Goal: Information Seeking & Learning: Learn about a topic

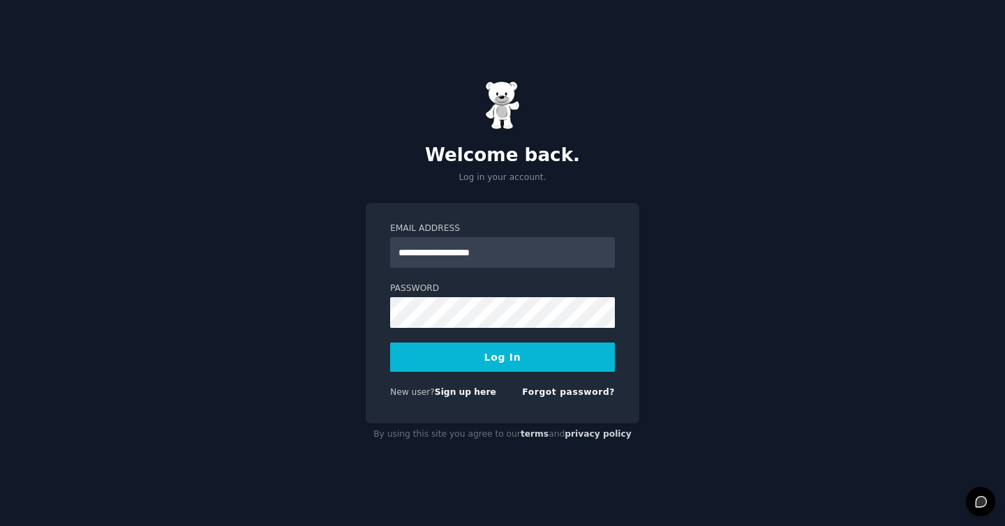
type input "**********"
click at [390, 343] on button "Log In" at bounding box center [502, 357] width 225 height 29
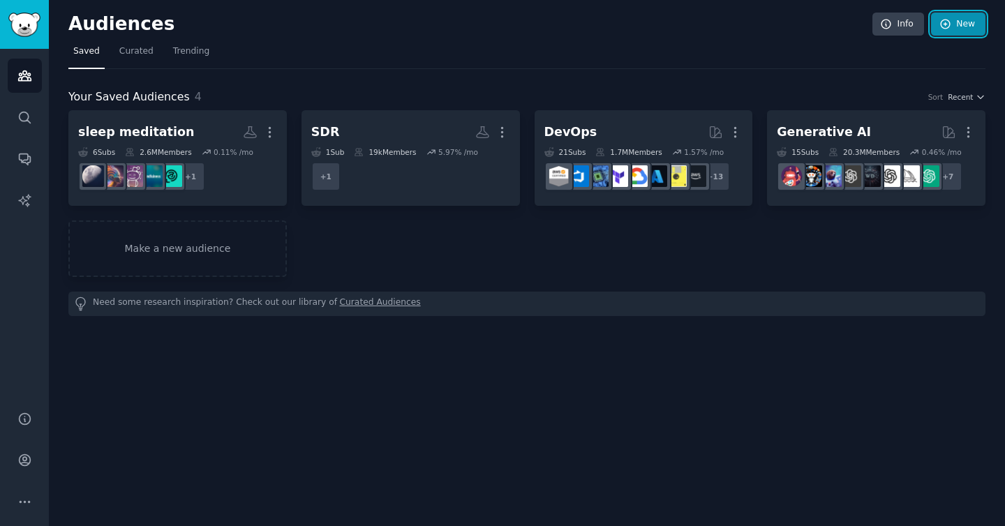
click at [974, 32] on link "New" at bounding box center [958, 25] width 54 height 24
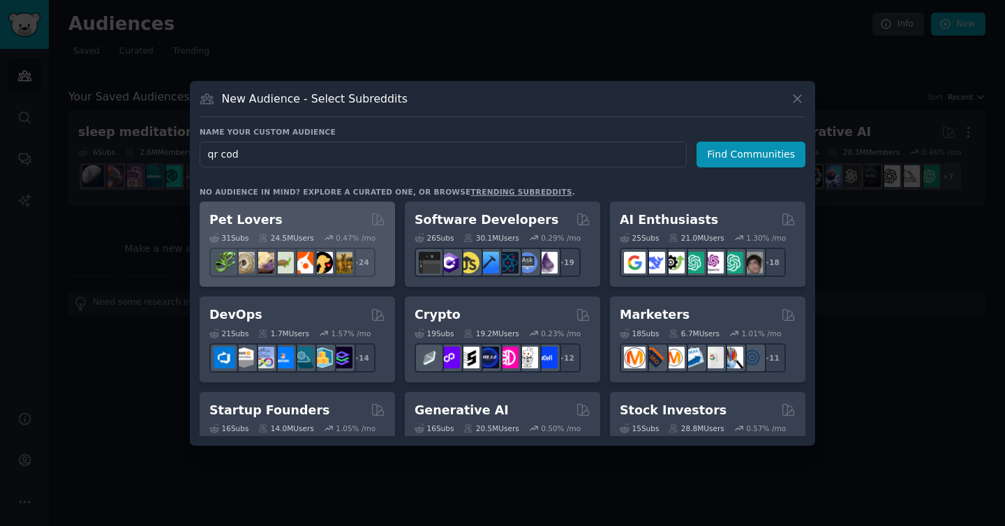
type input "qr code"
click button "Find Communities" at bounding box center [751, 155] width 109 height 26
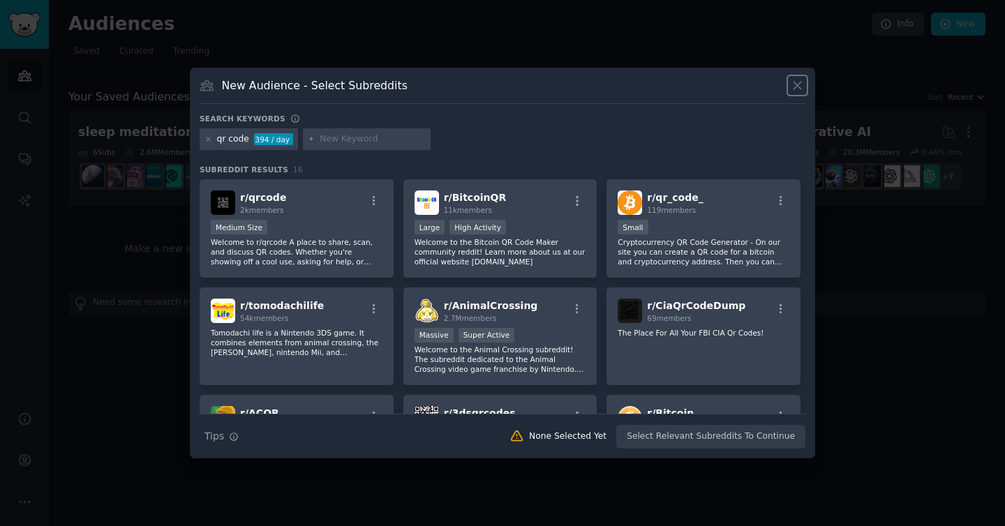
click at [802, 85] on icon at bounding box center [797, 85] width 15 height 15
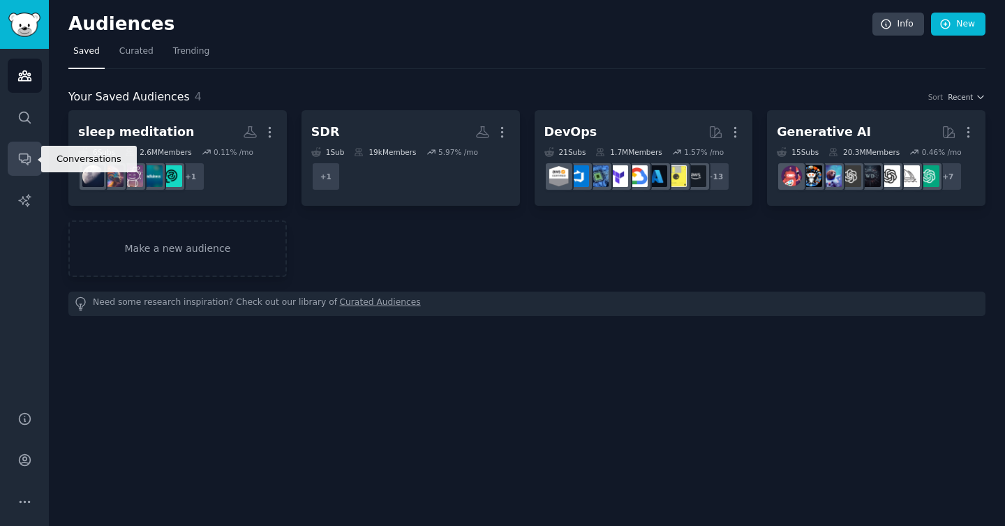
click at [24, 147] on link "Conversations" at bounding box center [25, 159] width 34 height 34
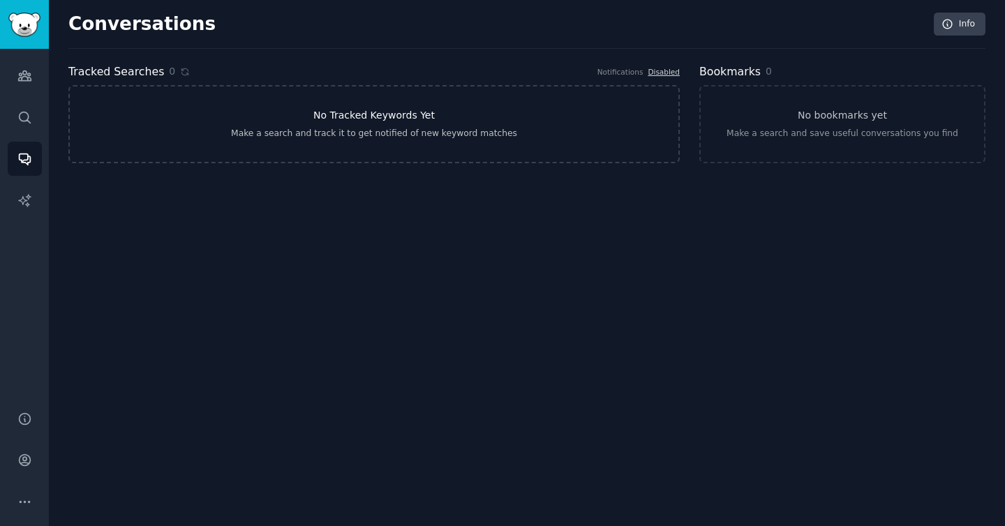
click at [428, 133] on div "Make a search and track it to get notified of new keyword matches" at bounding box center [374, 134] width 286 height 13
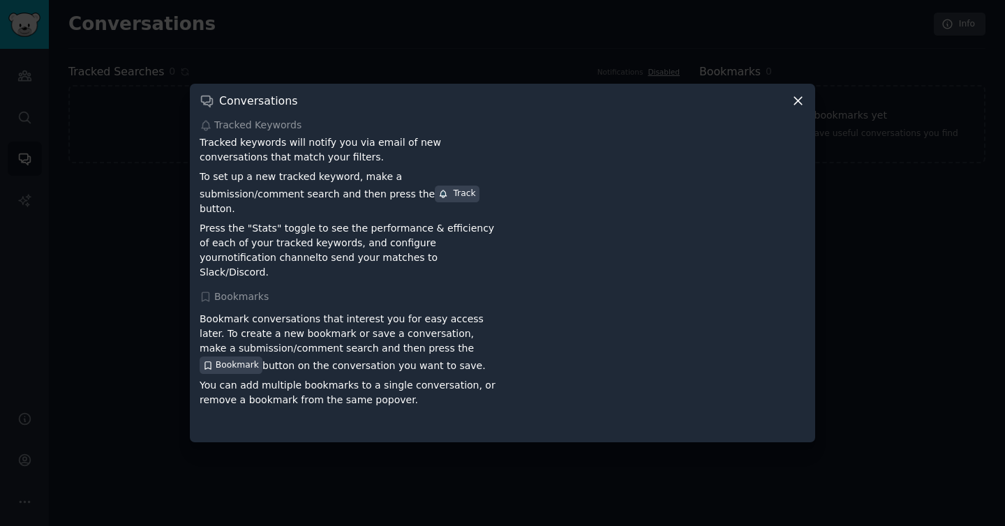
click at [798, 105] on icon at bounding box center [799, 102] width 8 height 8
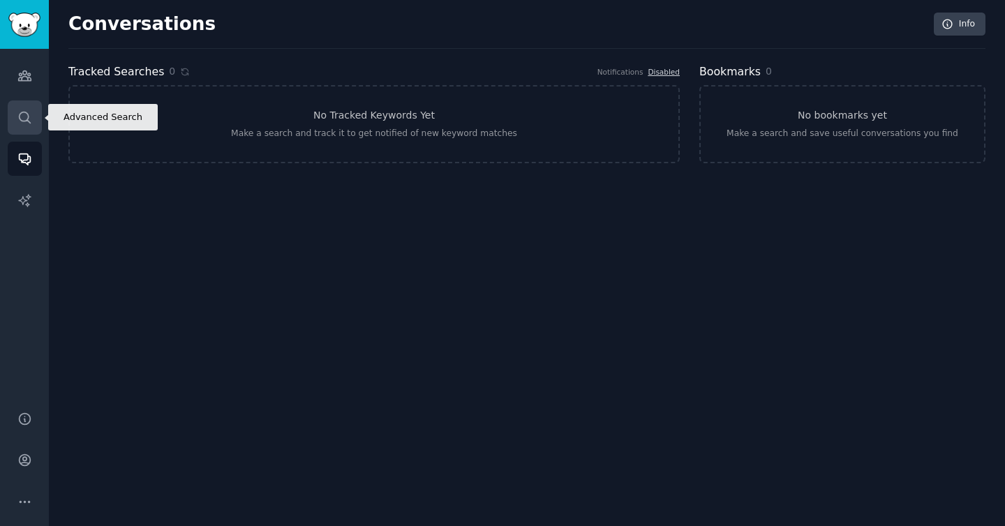
click at [26, 115] on icon "Sidebar" at bounding box center [24, 117] width 15 height 15
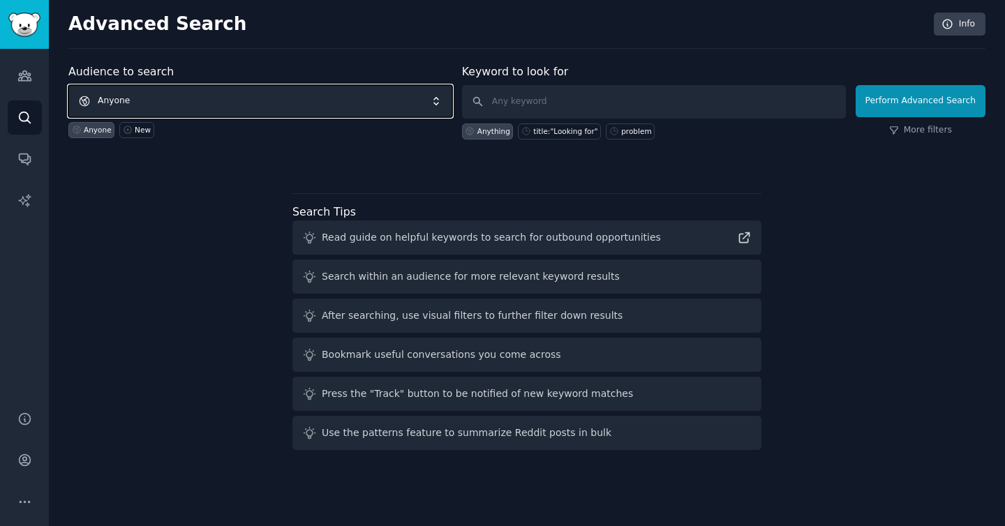
click at [242, 103] on span "Anyone" at bounding box center [260, 101] width 384 height 32
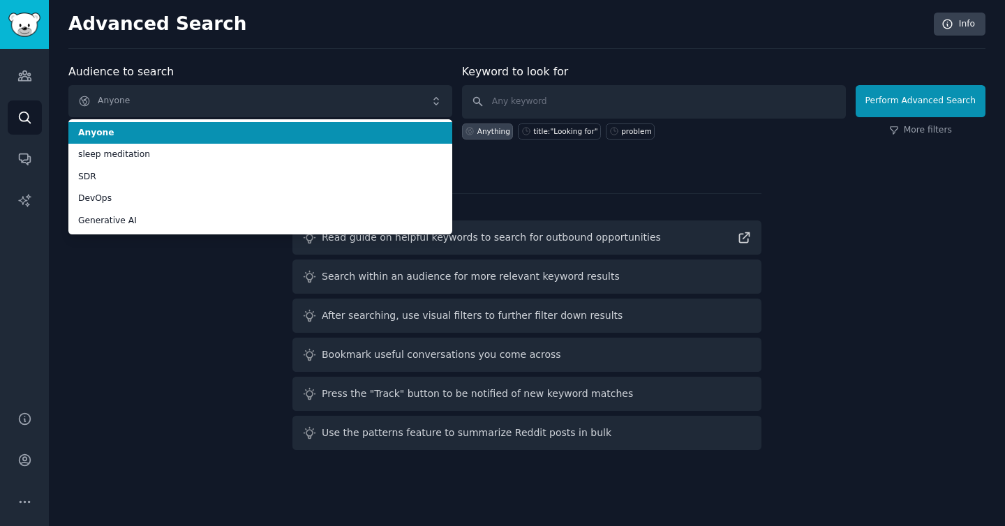
click at [230, 126] on li "Anyone" at bounding box center [260, 133] width 384 height 22
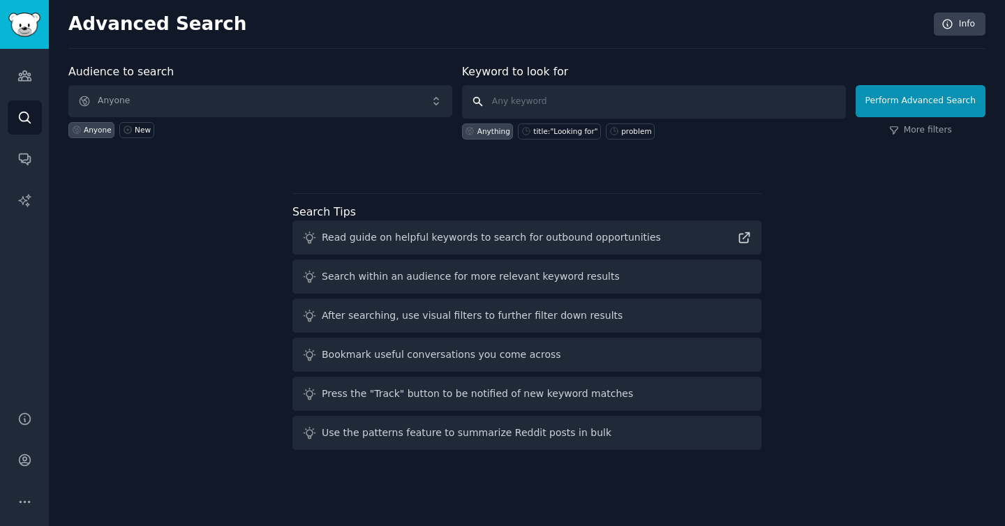
click at [519, 101] on input "text" at bounding box center [654, 102] width 384 height 34
type input "qr code"
click at [877, 101] on button "Perform Advanced Search" at bounding box center [921, 101] width 130 height 32
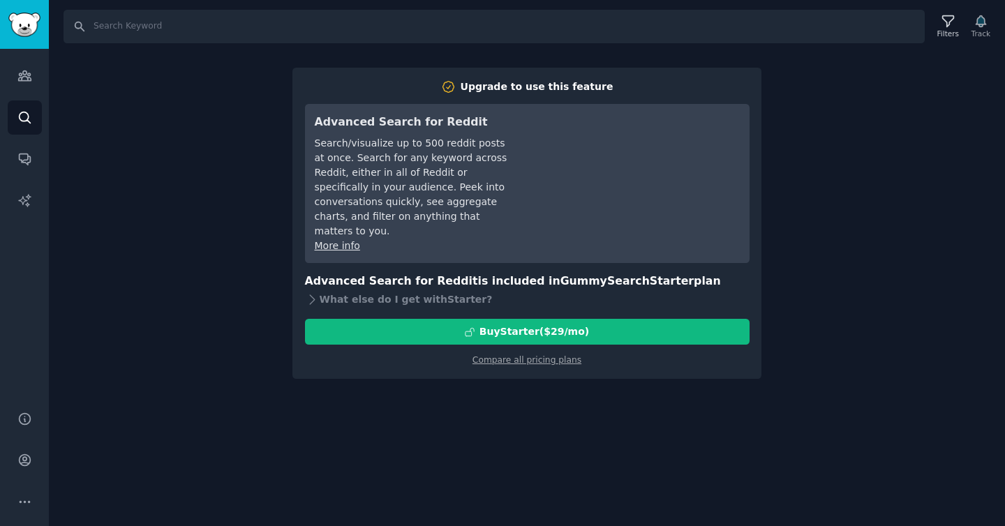
click at [812, 318] on div "Search Filters Track Upgrade to use this feature Advanced Search for Reddit Sea…" at bounding box center [527, 263] width 957 height 526
